Goal: Task Accomplishment & Management: Manage account settings

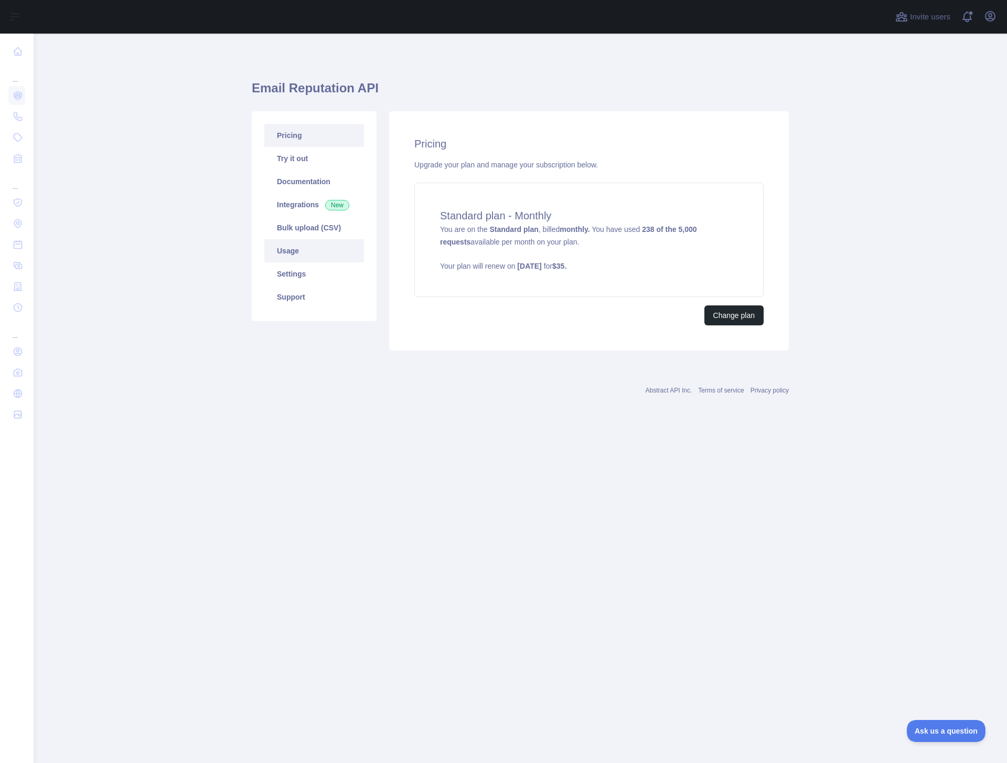
click at [294, 249] on link "Usage" at bounding box center [314, 250] width 100 height 23
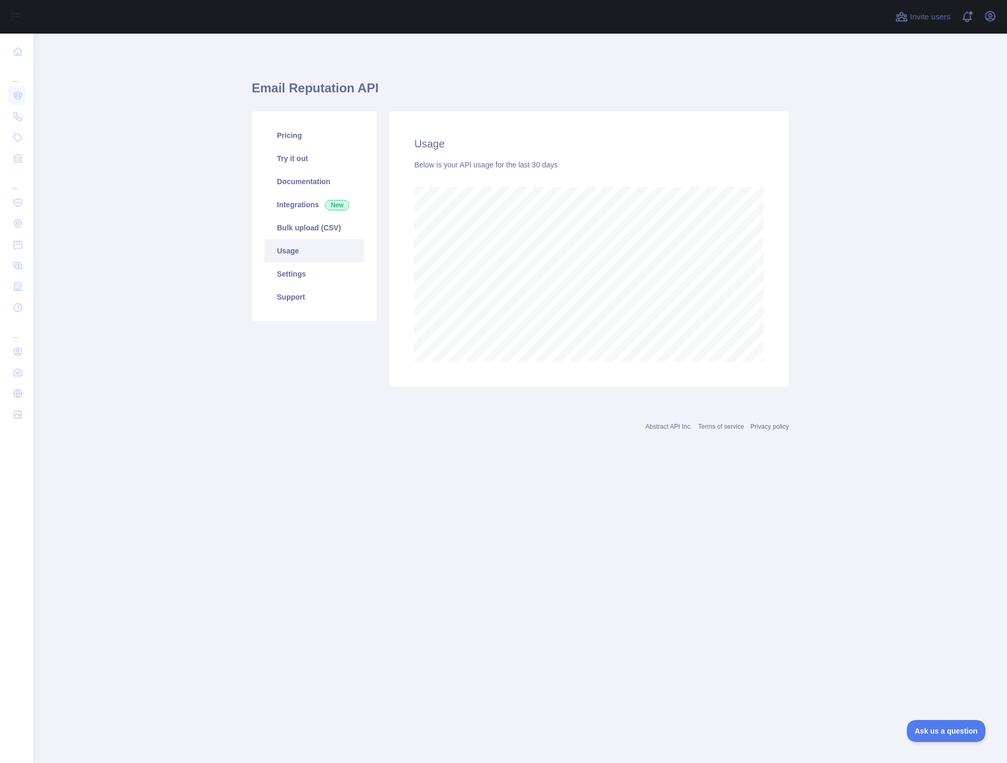
scroll to position [729, 973]
click at [307, 140] on link "Pricing" at bounding box center [314, 135] width 100 height 23
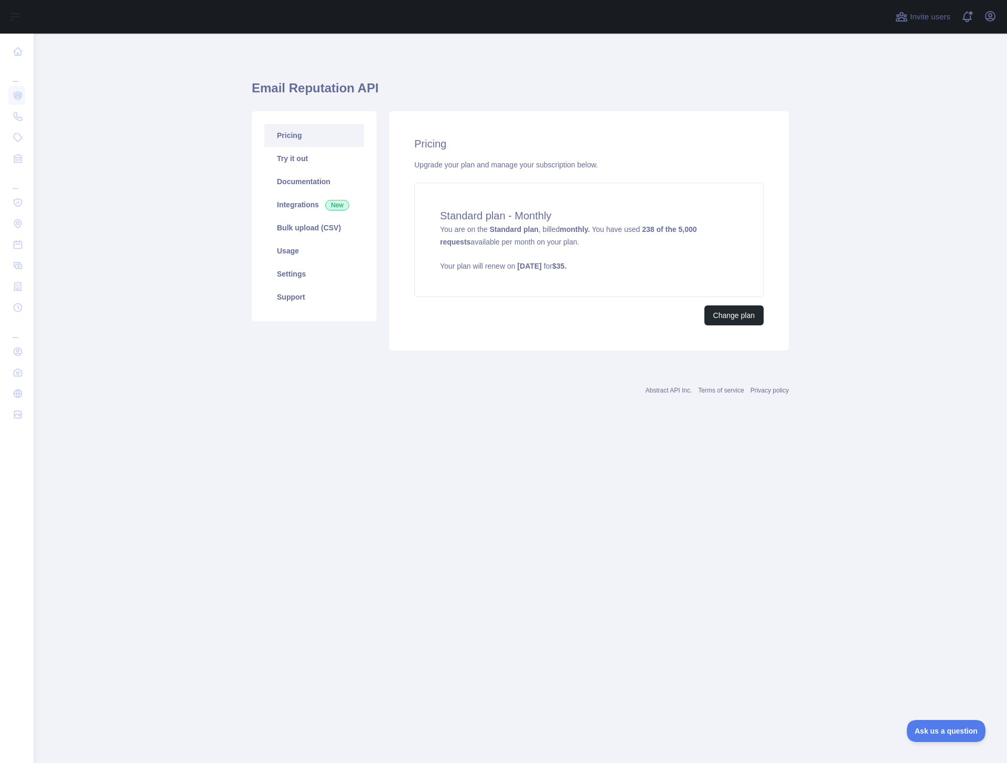
click at [899, 228] on main "Email Reputation API Pricing Try it out Documentation Integrations New Bulk upl…" at bounding box center [520, 398] width 973 height 729
click at [743, 313] on button "Change plan" at bounding box center [733, 315] width 59 height 20
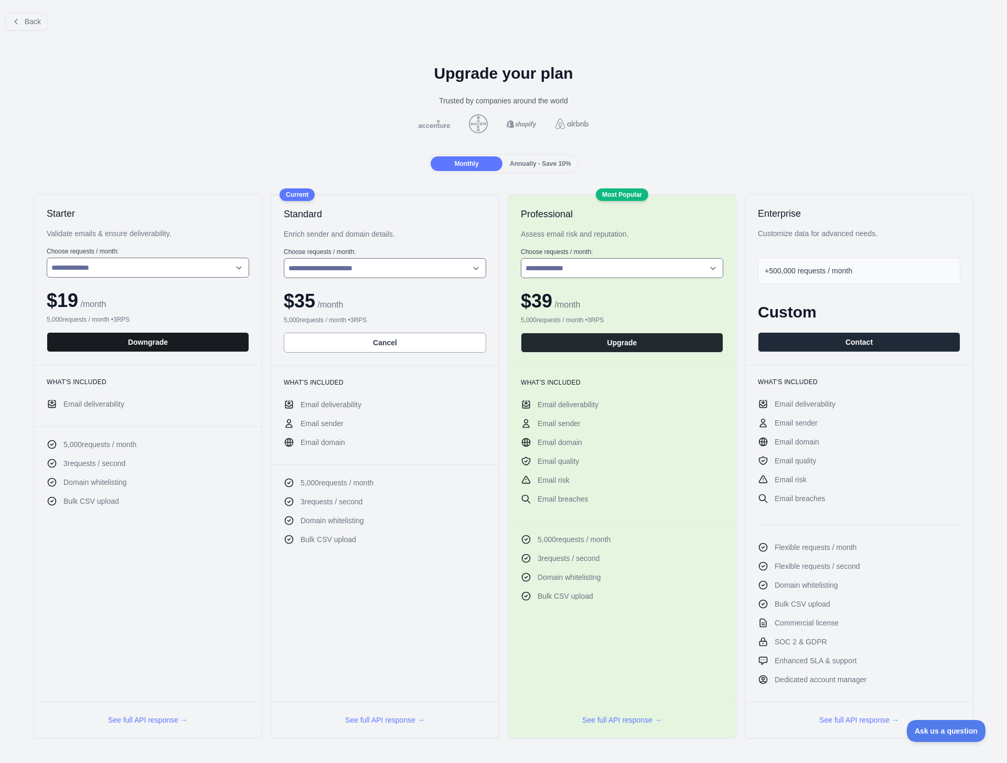
click at [148, 342] on button "Downgrade" at bounding box center [148, 342] width 202 height 20
